Goal: Contribute content: Add original content to the website for others to see

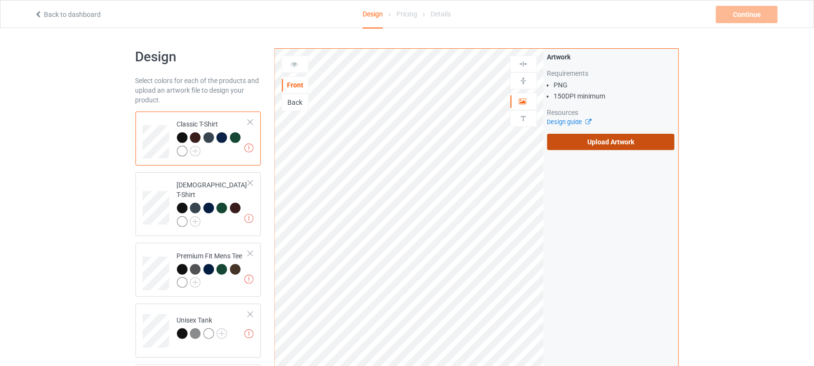
click at [591, 148] on label "Upload Artwork" at bounding box center [611, 142] width 128 height 16
click at [0, 0] on input "Upload Artwork" at bounding box center [0, 0] width 0 height 0
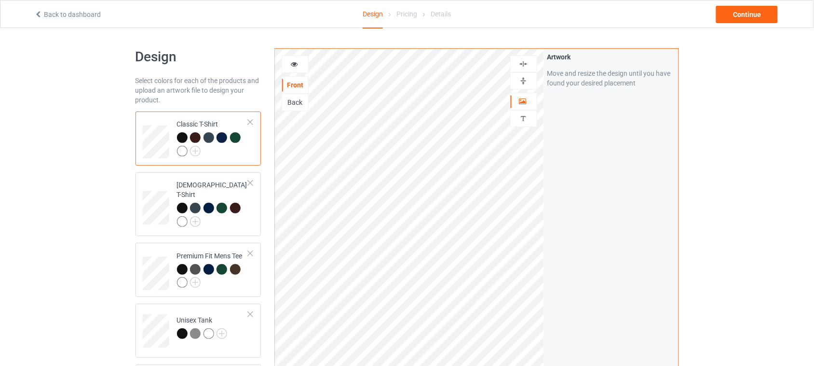
click at [524, 65] on img at bounding box center [523, 63] width 9 height 9
click at [298, 63] on icon at bounding box center [294, 62] width 8 height 7
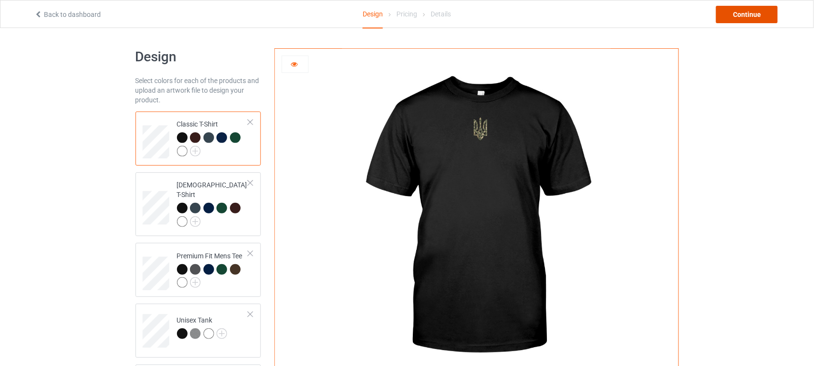
click at [754, 14] on div "Continue" at bounding box center [747, 14] width 62 height 17
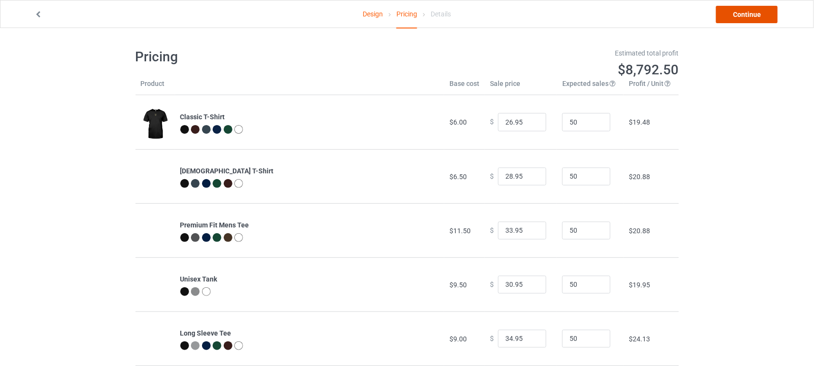
click at [755, 16] on link "Continue" at bounding box center [747, 14] width 62 height 17
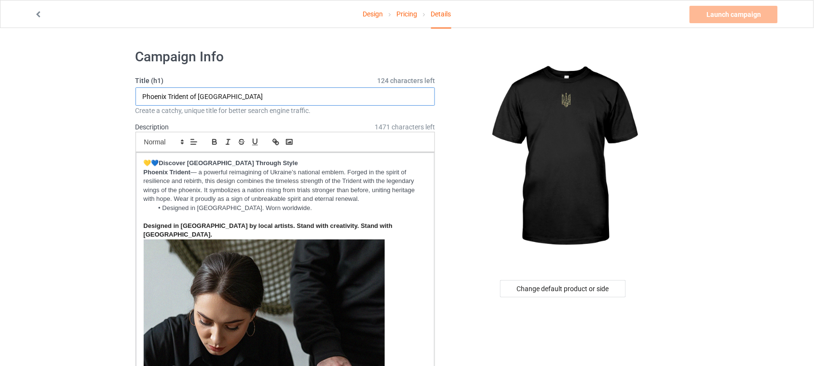
drag, startPoint x: 237, startPoint y: 93, endPoint x: 6, endPoint y: 95, distance: 231.1
paste input "Camouflage Ukrainian Trident"
click at [208, 95] on input "Camouflage Ukrainian Trident" at bounding box center [286, 96] width 300 height 18
drag, startPoint x: 210, startPoint y: 96, endPoint x: 41, endPoint y: 96, distance: 168.8
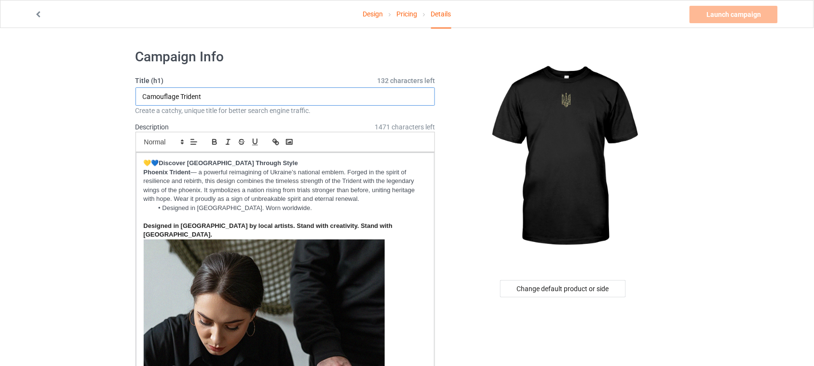
type input "Camouflage Trident"
drag, startPoint x: 191, startPoint y: 174, endPoint x: 142, endPoint y: 174, distance: 48.7
click at [142, 174] on div "💛💙 Discover [GEOGRAPHIC_DATA] Through Style Phoenix Trident — a powerful reimag…" at bounding box center [285, 320] width 299 height 337
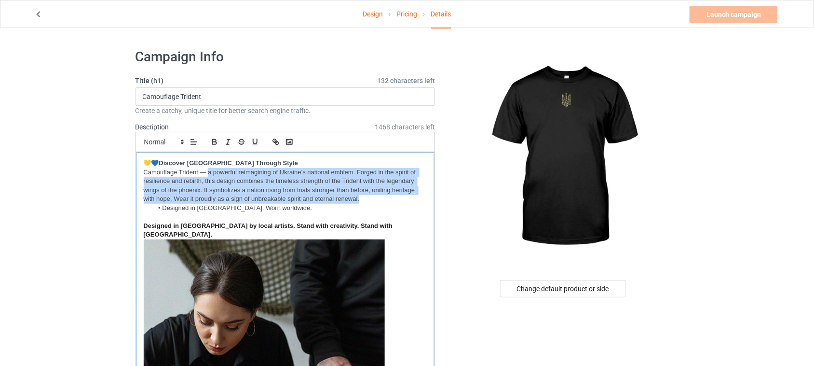
drag, startPoint x: 208, startPoint y: 172, endPoint x: 380, endPoint y: 202, distance: 173.8
click at [380, 202] on p "Camouflage Trident — a powerful reimagining of Ukraine’s national emblem. Forge…" at bounding box center [286, 186] width 284 height 36
copy p "a powerful reimagining of Ukraine’s national emblem. Forged in the spirit of re…"
drag, startPoint x: 300, startPoint y: 198, endPoint x: 208, endPoint y: 175, distance: 94.7
click at [208, 175] on p "Camouflage Trident — A bold reimagining of Ukraine’s national emblem. This camo…" at bounding box center [286, 186] width 284 height 36
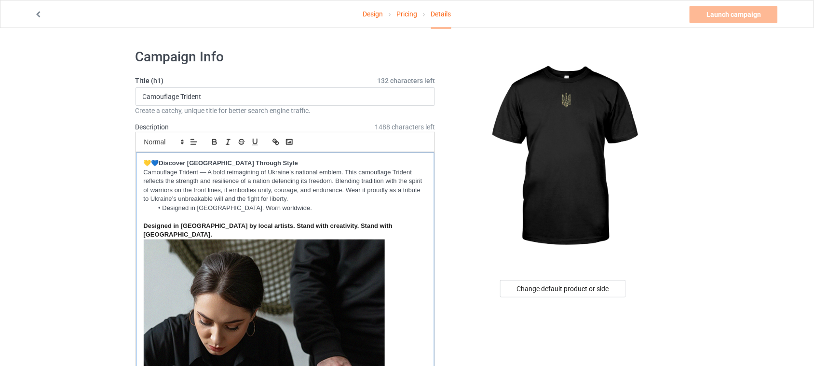
click at [212, 171] on p "Camouflage Trident — A bold reimagining of Ukraine’s national emblem. This camo…" at bounding box center [286, 186] width 284 height 36
drag, startPoint x: 198, startPoint y: 172, endPoint x: 141, endPoint y: 172, distance: 57.4
click at [141, 172] on div "💛💙 Discover [GEOGRAPHIC_DATA] Through Style Camouflage Trident — a bold reimagi…" at bounding box center [285, 320] width 299 height 337
click at [210, 140] on icon "button" at bounding box center [214, 141] width 9 height 9
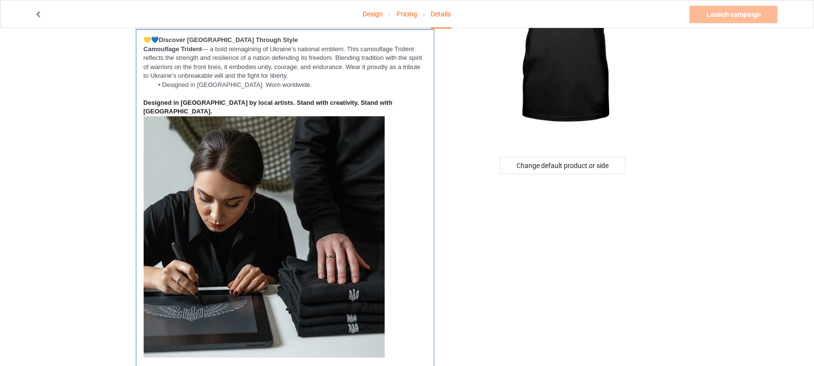
scroll to position [121, 0]
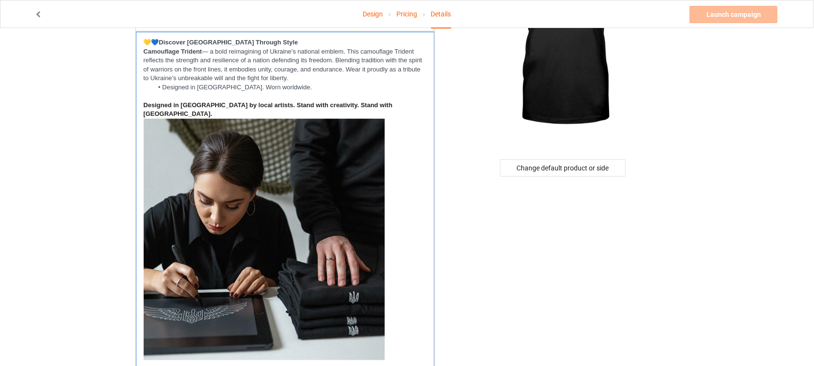
click at [191, 53] on strong "Camouflage Trident" at bounding box center [173, 51] width 58 height 7
click at [201, 51] on strong "Camouflage Trident" at bounding box center [173, 51] width 58 height 7
drag, startPoint x: 203, startPoint y: 51, endPoint x: 140, endPoint y: 52, distance: 62.7
click at [140, 52] on div "💛💙 Discover [GEOGRAPHIC_DATA] Through Style Camouflage Trident — a bold reimagi…" at bounding box center [285, 200] width 299 height 337
copy strong "Camouflage Trident"
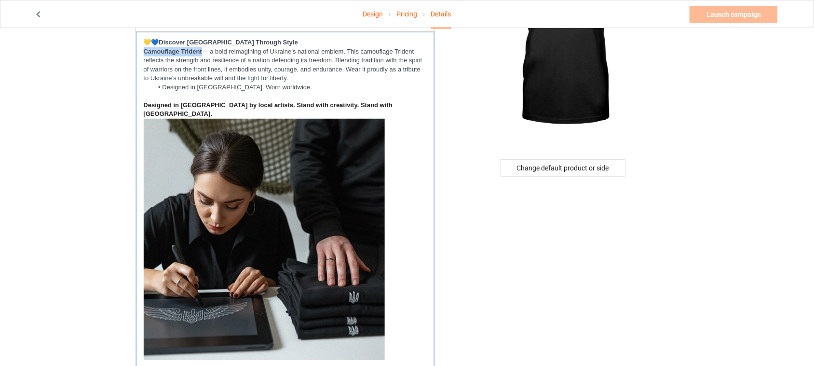
scroll to position [241, 0]
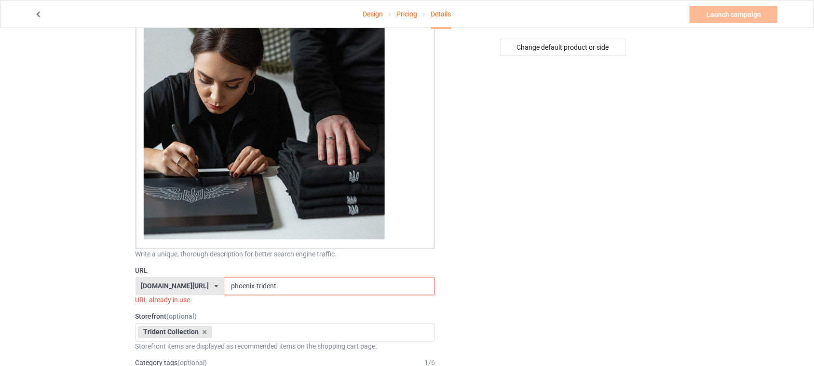
drag, startPoint x: 238, startPoint y: 276, endPoint x: 187, endPoint y: 276, distance: 51.1
click at [187, 277] on div "[DOMAIN_NAME][URL] [DOMAIN_NAME][URL] [DOMAIN_NAME][URL] 6273c5abfddeea00434baf…" at bounding box center [286, 286] width 300 height 18
paste input "Camouflage Trident"
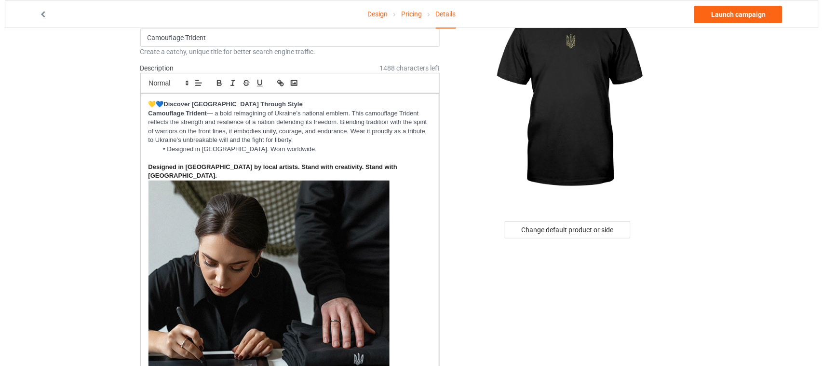
scroll to position [0, 0]
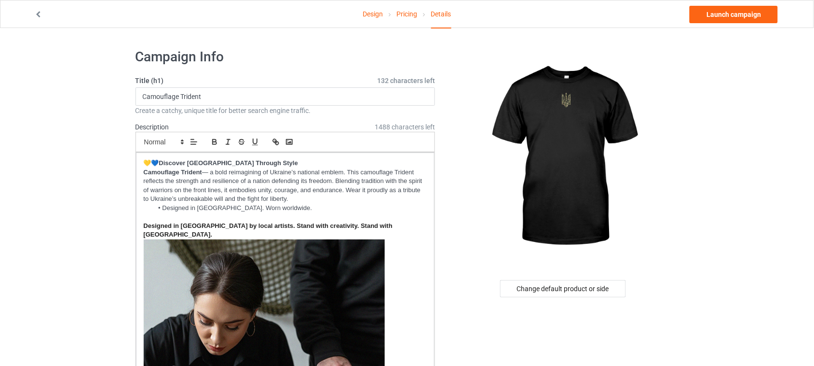
type input "camouflage-trident"
drag, startPoint x: 219, startPoint y: 93, endPoint x: 102, endPoint y: 93, distance: 117.2
paste input "Ukrainian"
type input "Camouflage Ukrainian Trident"
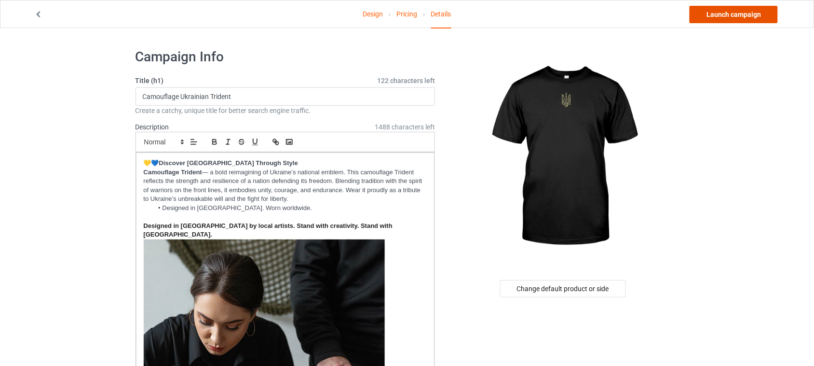
click at [744, 15] on link "Launch campaign" at bounding box center [734, 14] width 88 height 17
